Goal: Information Seeking & Learning: Learn about a topic

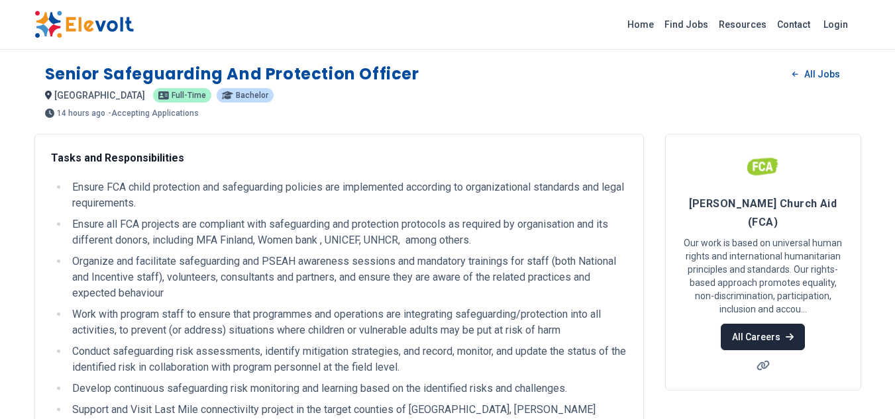
click at [777, 324] on link "All Careers" at bounding box center [762, 337] width 84 height 26
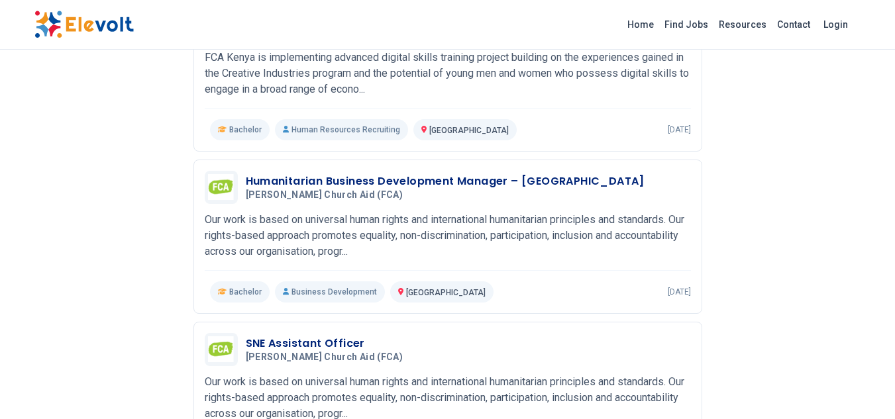
scroll to position [887, 0]
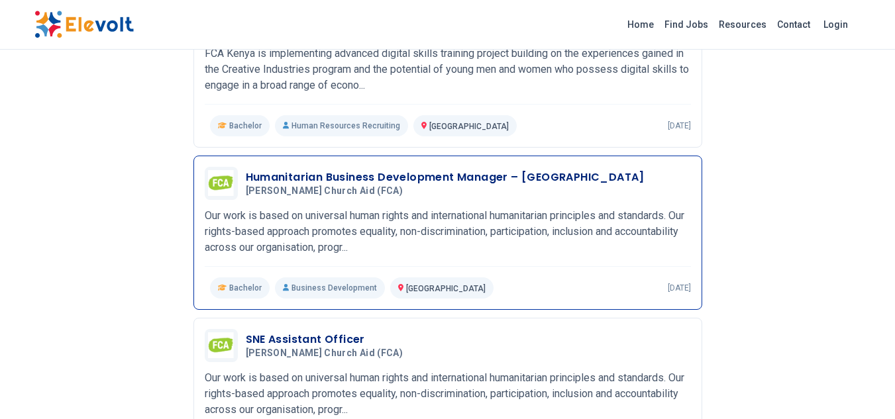
click at [395, 170] on h3 "Humanitarian Business Development Manager – East & Horn Of Africa" at bounding box center [445, 178] width 399 height 16
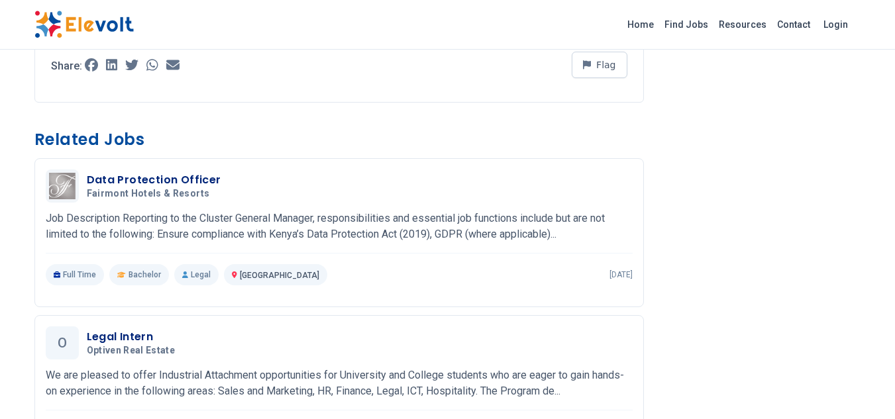
scroll to position [1095, 0]
